Goal: Task Accomplishment & Management: Use online tool/utility

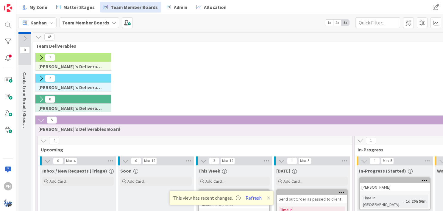
click at [24, 38] on icon at bounding box center [24, 38] width 7 height 7
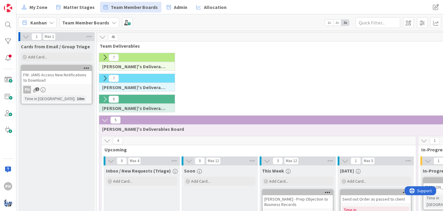
click at [105, 56] on icon at bounding box center [105, 57] width 7 height 7
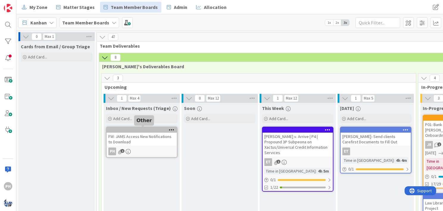
click at [139, 131] on div at bounding box center [143, 130] width 68 height 4
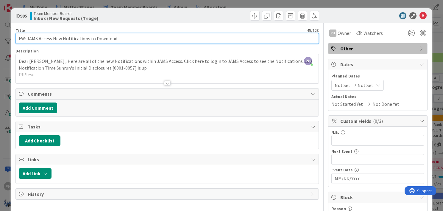
drag, startPoint x: 28, startPoint y: 38, endPoint x: 1, endPoint y: 35, distance: 27.5
click at [1, 35] on div "ID 905 Team Member Boards Inbox / New Requests (Triage) Title 45 / 128 FW: JAMS…" at bounding box center [221, 105] width 443 height 211
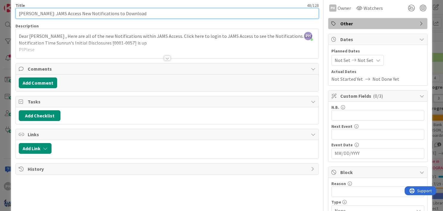
scroll to position [27, 0]
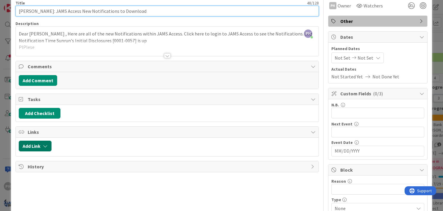
type input "[PERSON_NAME]: JAMS Access New Notifications to Download"
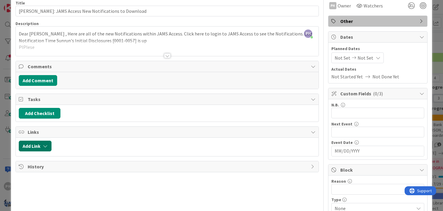
click at [46, 142] on button "Add Link" at bounding box center [35, 146] width 33 height 11
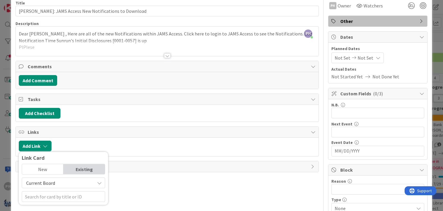
click at [51, 182] on span "Current Board" at bounding box center [40, 183] width 29 height 6
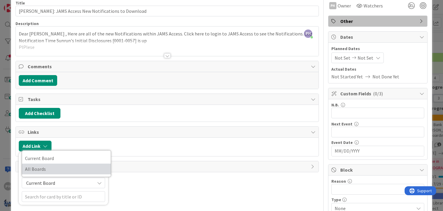
click at [53, 171] on span "All Boards" at bounding box center [66, 168] width 83 height 9
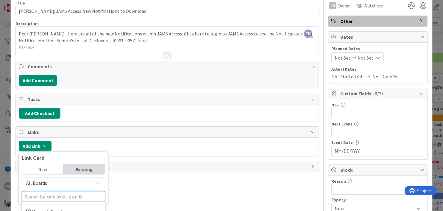
click at [51, 198] on input "text" at bounding box center [63, 196] width 83 height 11
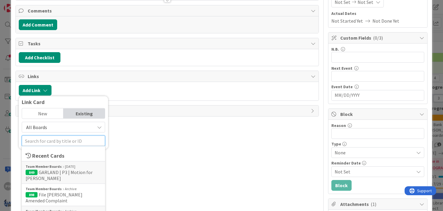
scroll to position [83, 0]
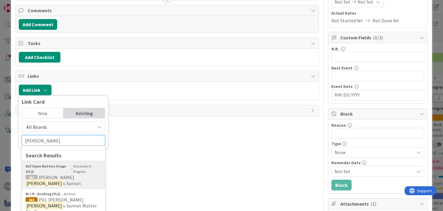
type input "[PERSON_NAME]"
click at [40, 171] on b "HLF Open Matters Stage (FL2)" at bounding box center [48, 168] width 44 height 11
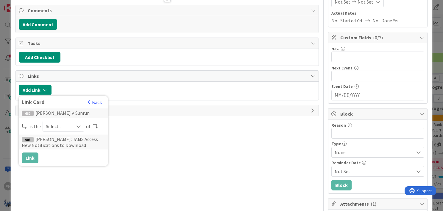
click at [51, 123] on span "Select..." at bounding box center [58, 126] width 25 height 8
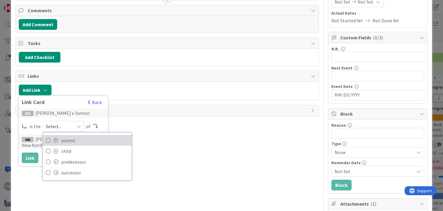
click at [52, 135] on link "parent" at bounding box center [87, 140] width 89 height 11
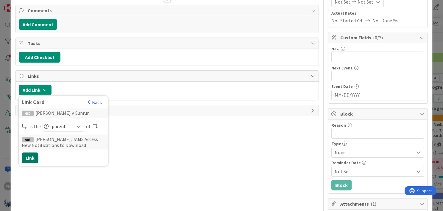
click at [35, 155] on button "Link" at bounding box center [30, 157] width 17 height 11
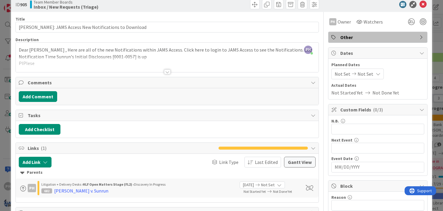
scroll to position [0, 0]
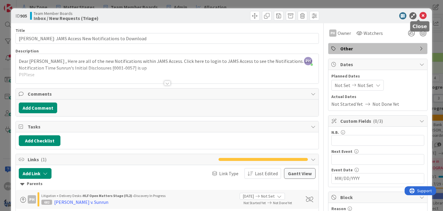
click at [419, 15] on icon at bounding box center [422, 15] width 7 height 7
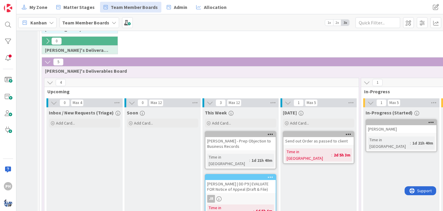
scroll to position [296, 58]
click at [49, 79] on icon at bounding box center [49, 82] width 7 height 7
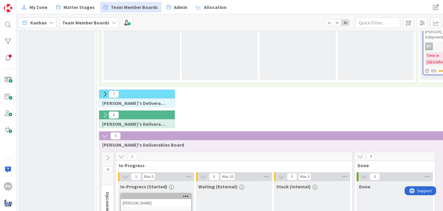
scroll to position [223, 0]
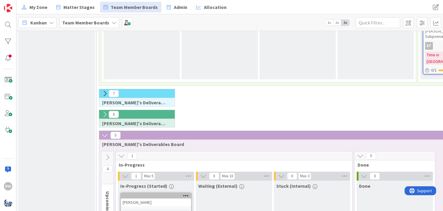
click at [102, 132] on icon at bounding box center [105, 135] width 7 height 7
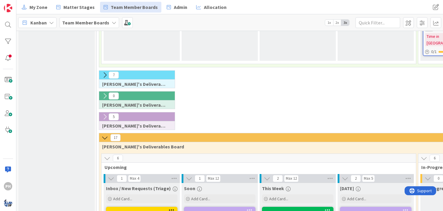
scroll to position [245, 0]
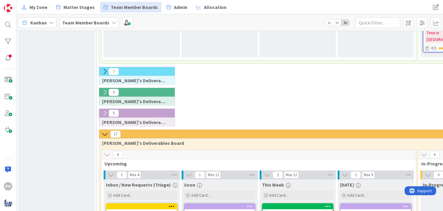
click at [102, 131] on icon at bounding box center [105, 134] width 7 height 7
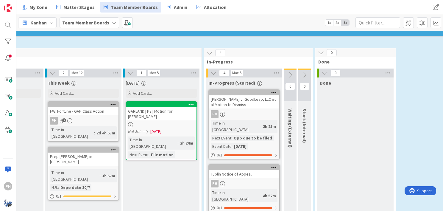
scroll to position [366, 214]
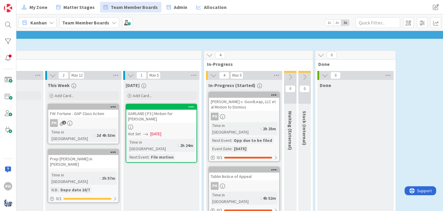
click at [290, 74] on icon at bounding box center [290, 77] width 7 height 7
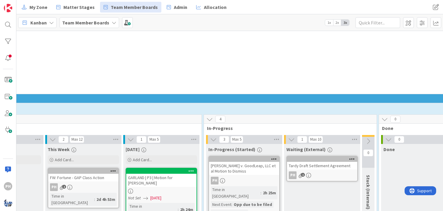
scroll to position [294, 214]
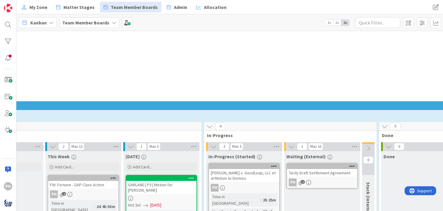
click at [350, 164] on icon at bounding box center [352, 166] width 6 height 4
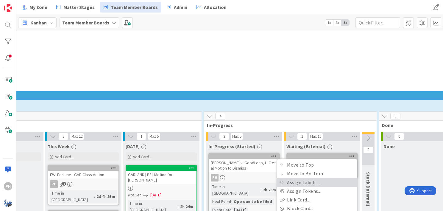
scroll to position [305, 214]
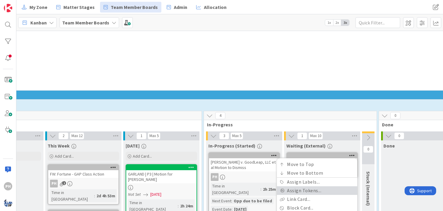
click at [324, 186] on link "Assign Tokens..." at bounding box center [317, 190] width 80 height 9
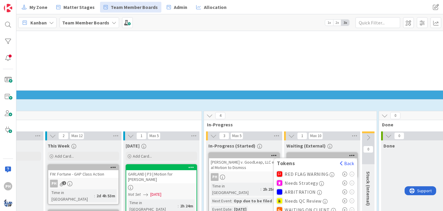
click at [343, 207] on icon at bounding box center [344, 209] width 5 height 5
click at [344, 143] on div "Waiting (External)" at bounding box center [321, 146] width 71 height 6
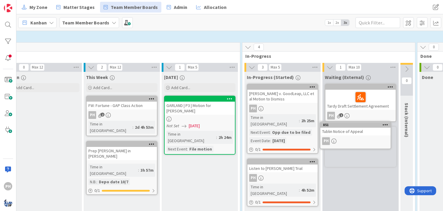
scroll to position [374, 185]
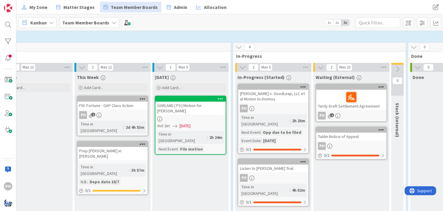
click at [382, 127] on icon at bounding box center [381, 129] width 6 height 4
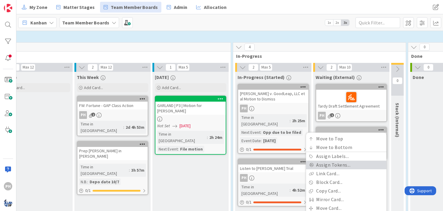
click at [343, 160] on link "Assign Tokens..." at bounding box center [346, 164] width 80 height 9
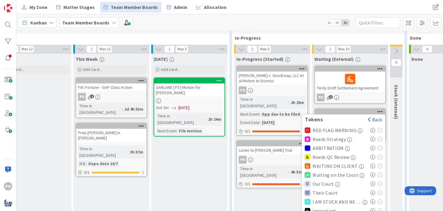
scroll to position [391, 186]
click at [370, 206] on div "Important" at bounding box center [343, 210] width 77 height 9
click at [374, 208] on icon at bounding box center [372, 210] width 5 height 5
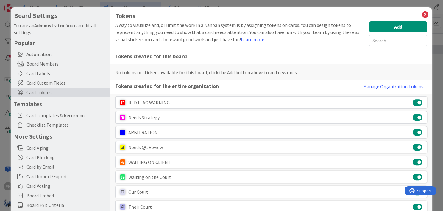
scroll to position [0, 0]
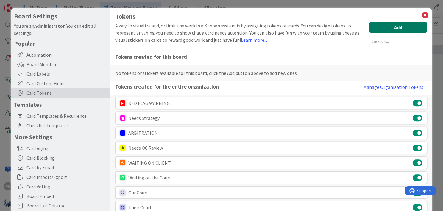
click at [381, 27] on button "Add" at bounding box center [398, 27] width 58 height 11
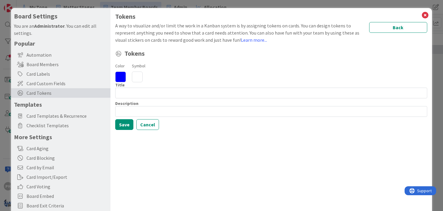
click at [136, 76] on icon at bounding box center [137, 76] width 11 height 11
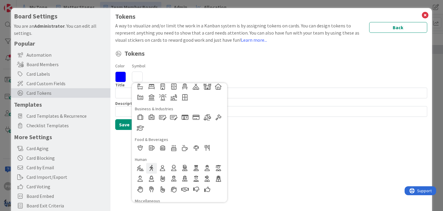
scroll to position [75, 0]
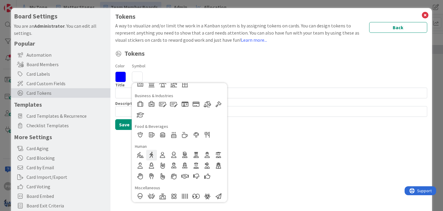
click at [150, 156] on div at bounding box center [151, 154] width 11 height 11
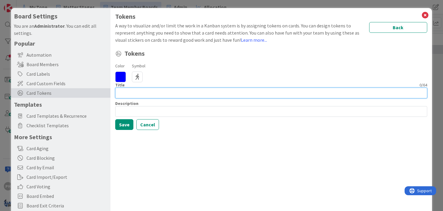
click at [122, 95] on input at bounding box center [271, 93] width 312 height 11
type input "w"
type input "Waiting on co-counsel"
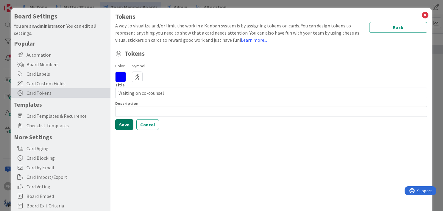
click at [123, 125] on button "Save" at bounding box center [124, 124] width 18 height 11
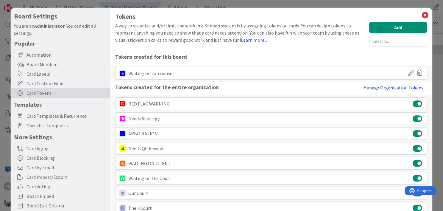
click at [388, 86] on button "Manage Organization Tokens" at bounding box center [393, 88] width 68 height 12
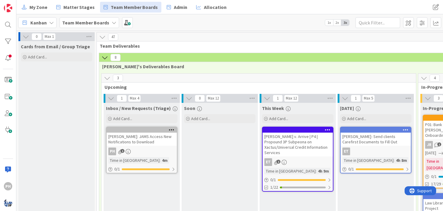
click at [104, 55] on icon at bounding box center [105, 57] width 7 height 7
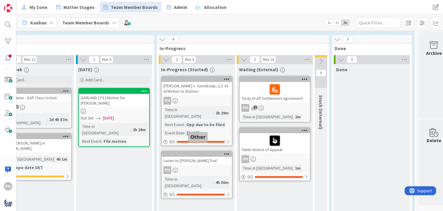
scroll to position [143, 263]
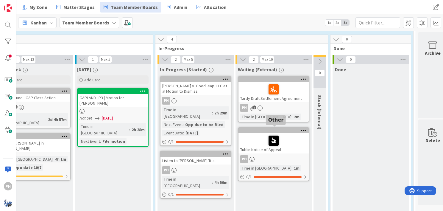
click at [257, 130] on div at bounding box center [275, 130] width 68 height 4
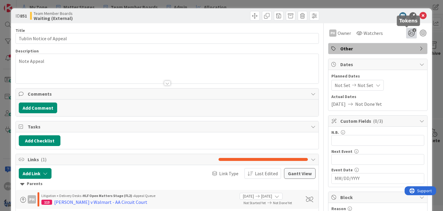
click at [407, 32] on icon "1" at bounding box center [411, 33] width 11 height 11
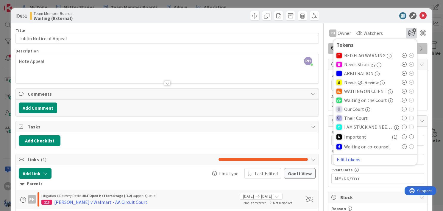
click at [402, 146] on icon at bounding box center [404, 146] width 5 height 5
click at [419, 15] on icon at bounding box center [422, 15] width 7 height 7
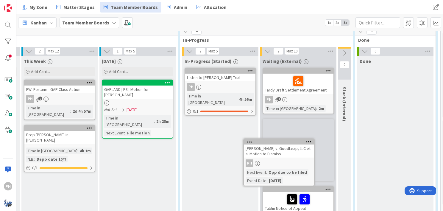
scroll to position [154, 238]
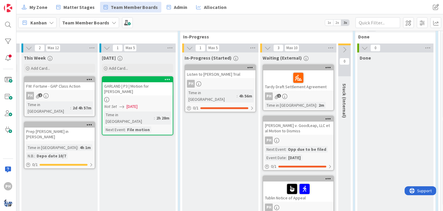
click at [318, 129] on div "[PERSON_NAME] v. GoodLeap, LLC et al Motion to Dismiss" at bounding box center [298, 127] width 70 height 13
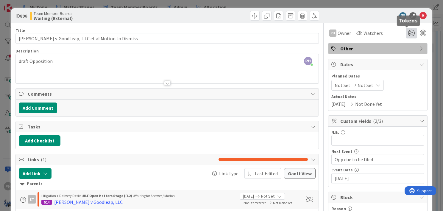
click at [406, 33] on icon at bounding box center [411, 33] width 11 height 11
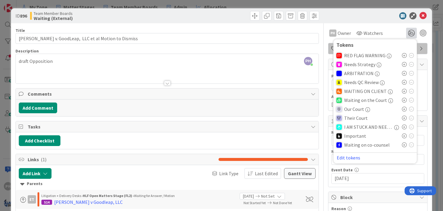
click at [402, 143] on icon at bounding box center [404, 144] width 5 height 5
click at [374, 11] on div "ID 896 Team Member Boards Waiting (External)" at bounding box center [221, 15] width 421 height 15
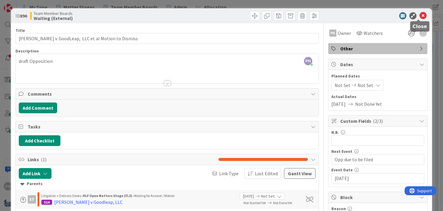
click at [419, 13] on icon at bounding box center [422, 15] width 7 height 7
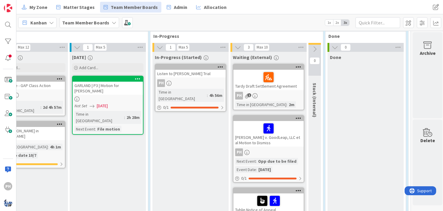
scroll to position [155, 273]
